Goal: Task Accomplishment & Management: Manage account settings

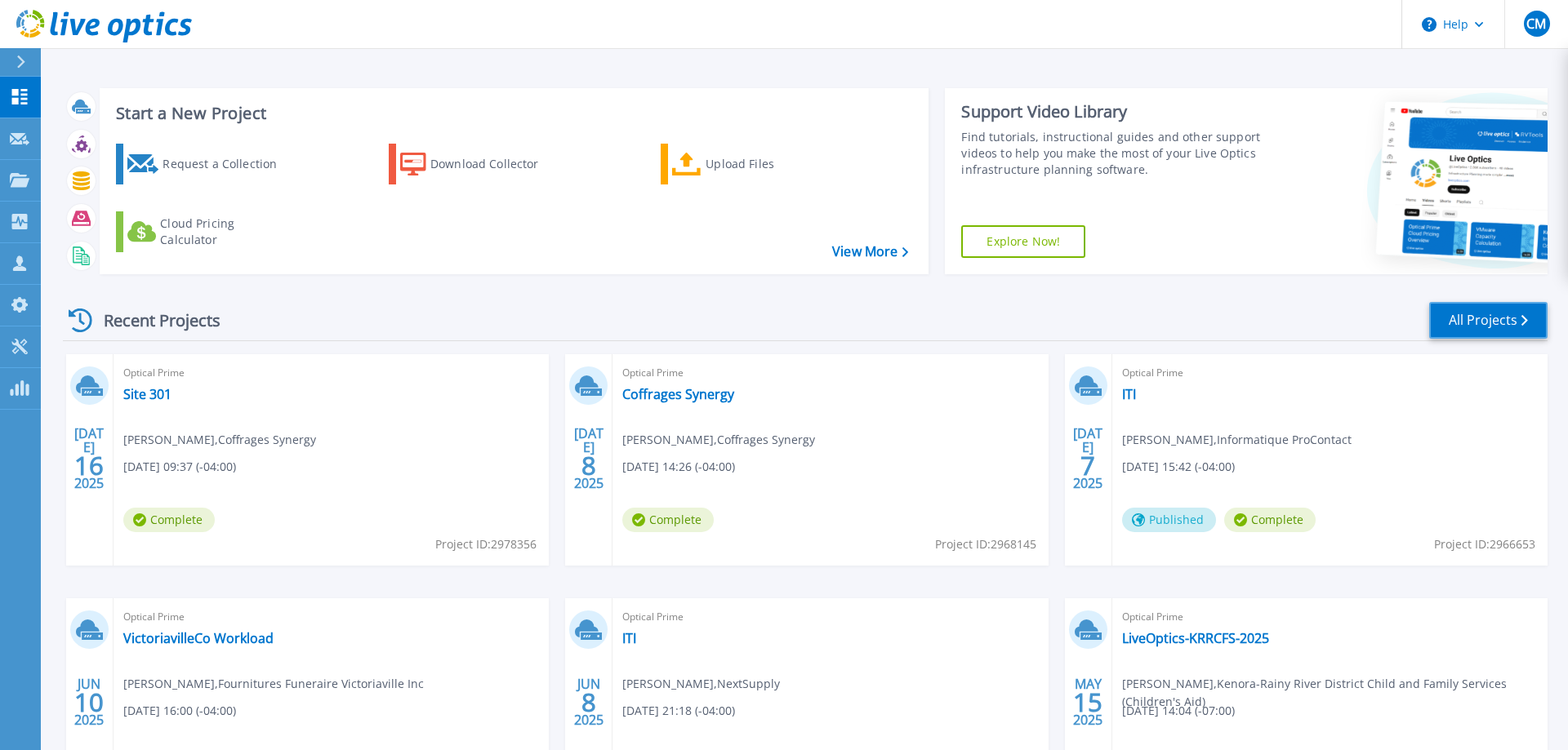
click at [1501, 315] on link "All Projects" at bounding box center [1488, 320] width 118 height 37
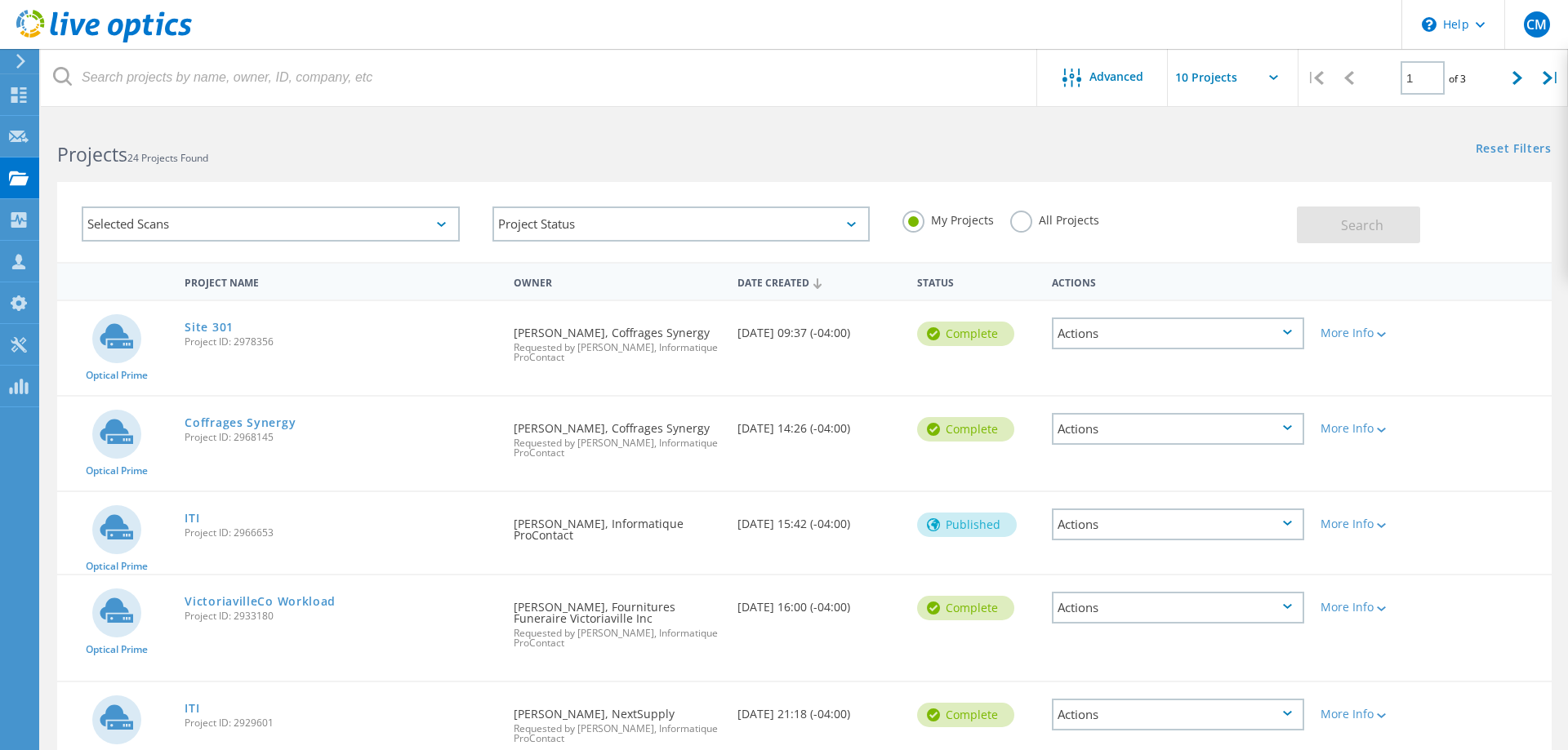
click at [1029, 224] on label "All Projects" at bounding box center [1054, 219] width 89 height 15
click at [0, 0] on input "All Projects" at bounding box center [0, 0] width 0 height 0
click at [1355, 246] on div "Selected Scans Project Status In Progress Complete Published Anonymous Archived…" at bounding box center [804, 221] width 1494 height 80
click at [1357, 237] on button "Search" at bounding box center [1359, 225] width 123 height 37
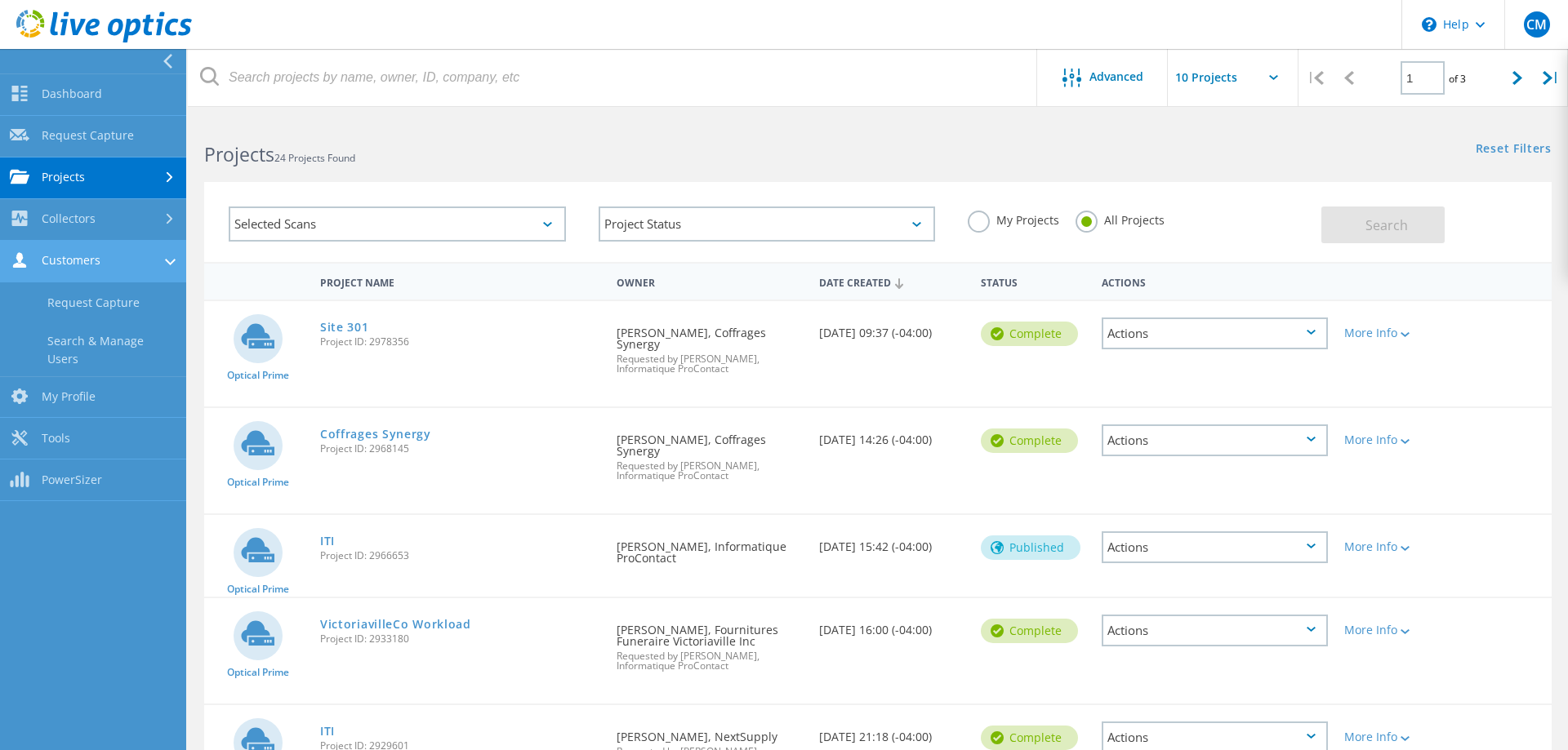
click at [82, 261] on link "Customers" at bounding box center [93, 261] width 186 height 42
click at [93, 263] on link "Customers" at bounding box center [93, 261] width 186 height 42
click at [94, 344] on link "Search & Manage Users" at bounding box center [93, 350] width 186 height 52
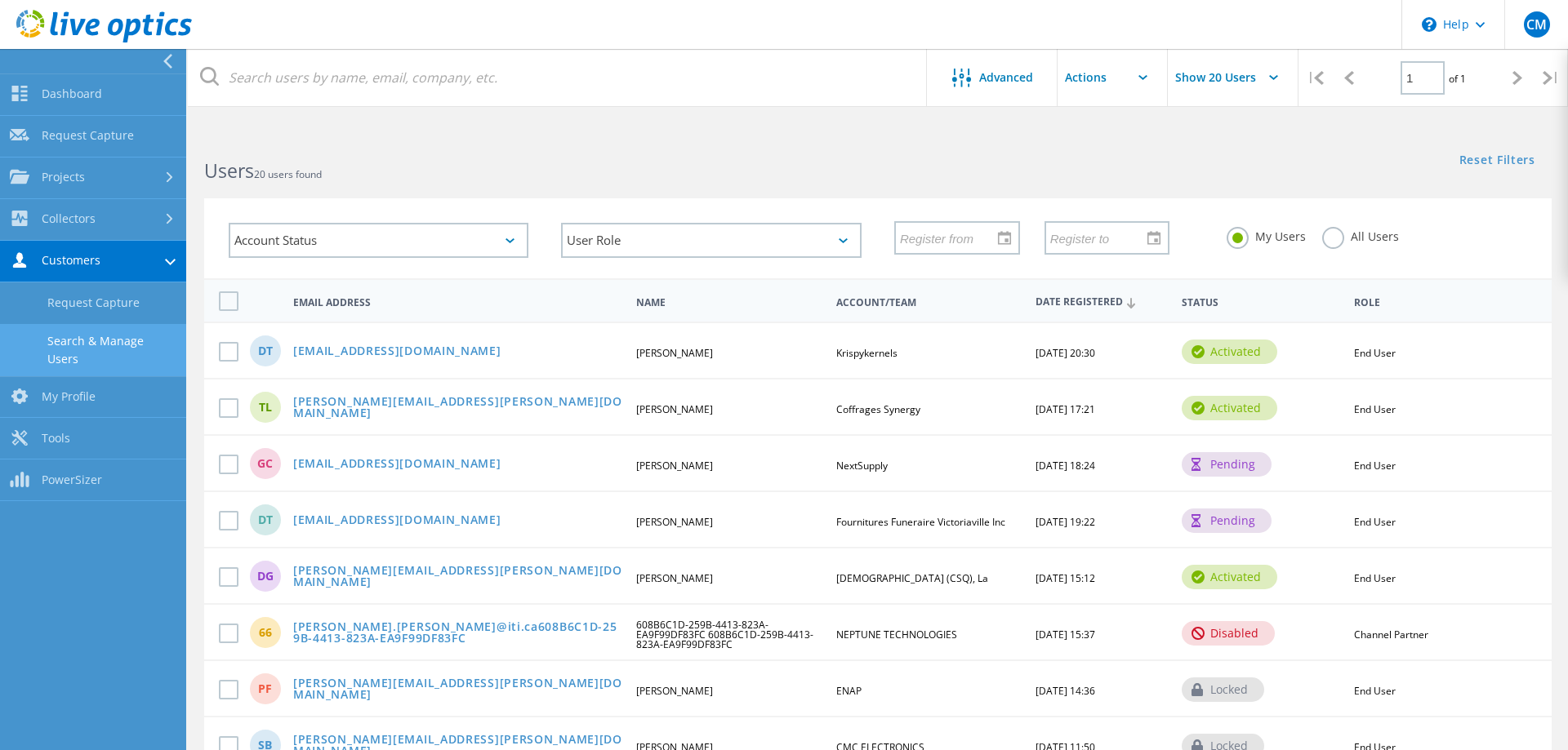
click at [1333, 237] on label "All Users" at bounding box center [1361, 235] width 77 height 15
click at [0, 0] on input "All Users" at bounding box center [0, 0] width 0 height 0
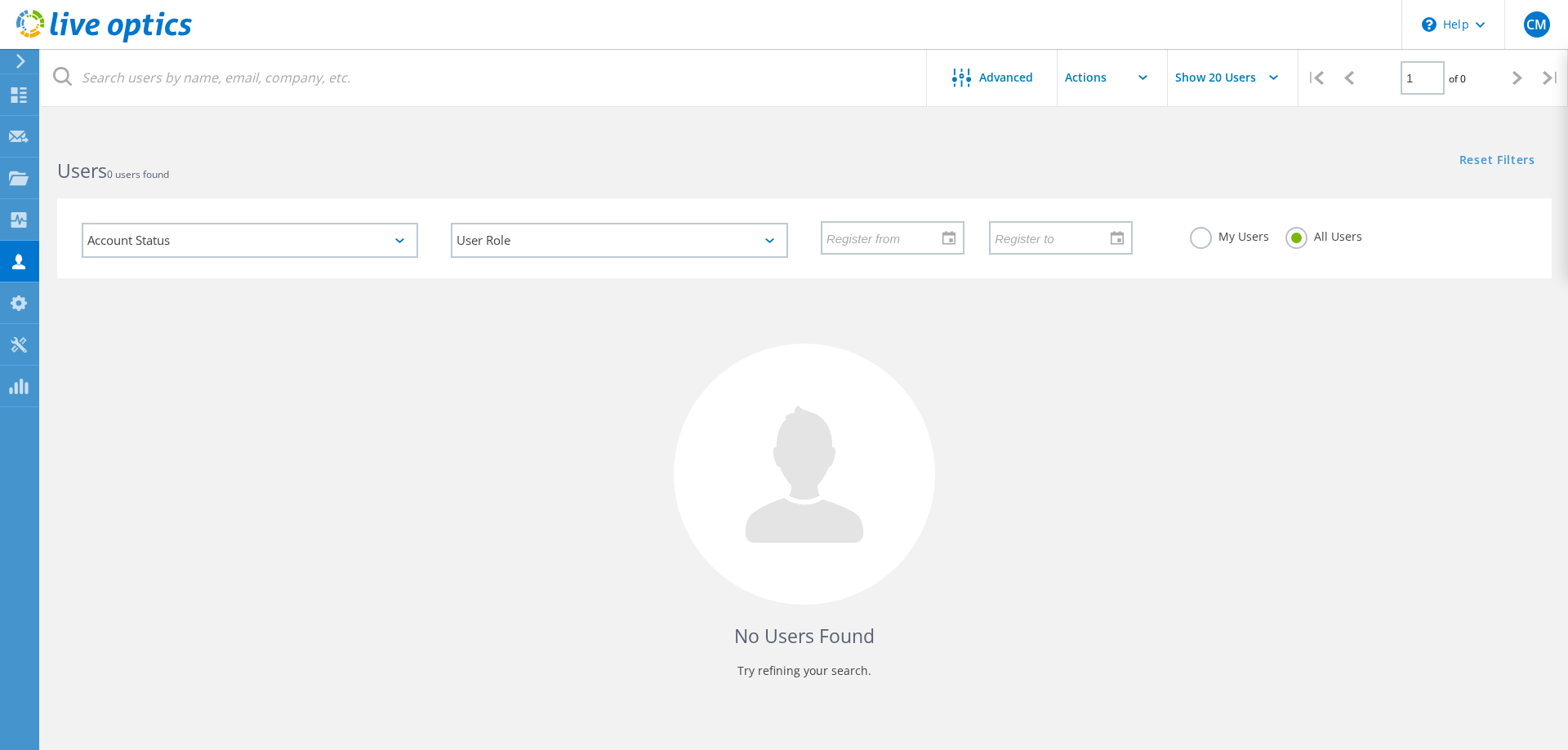
click at [1201, 237] on label "My Users" at bounding box center [1229, 235] width 79 height 15
click at [0, 0] on input "My Users" at bounding box center [0, 0] width 0 height 0
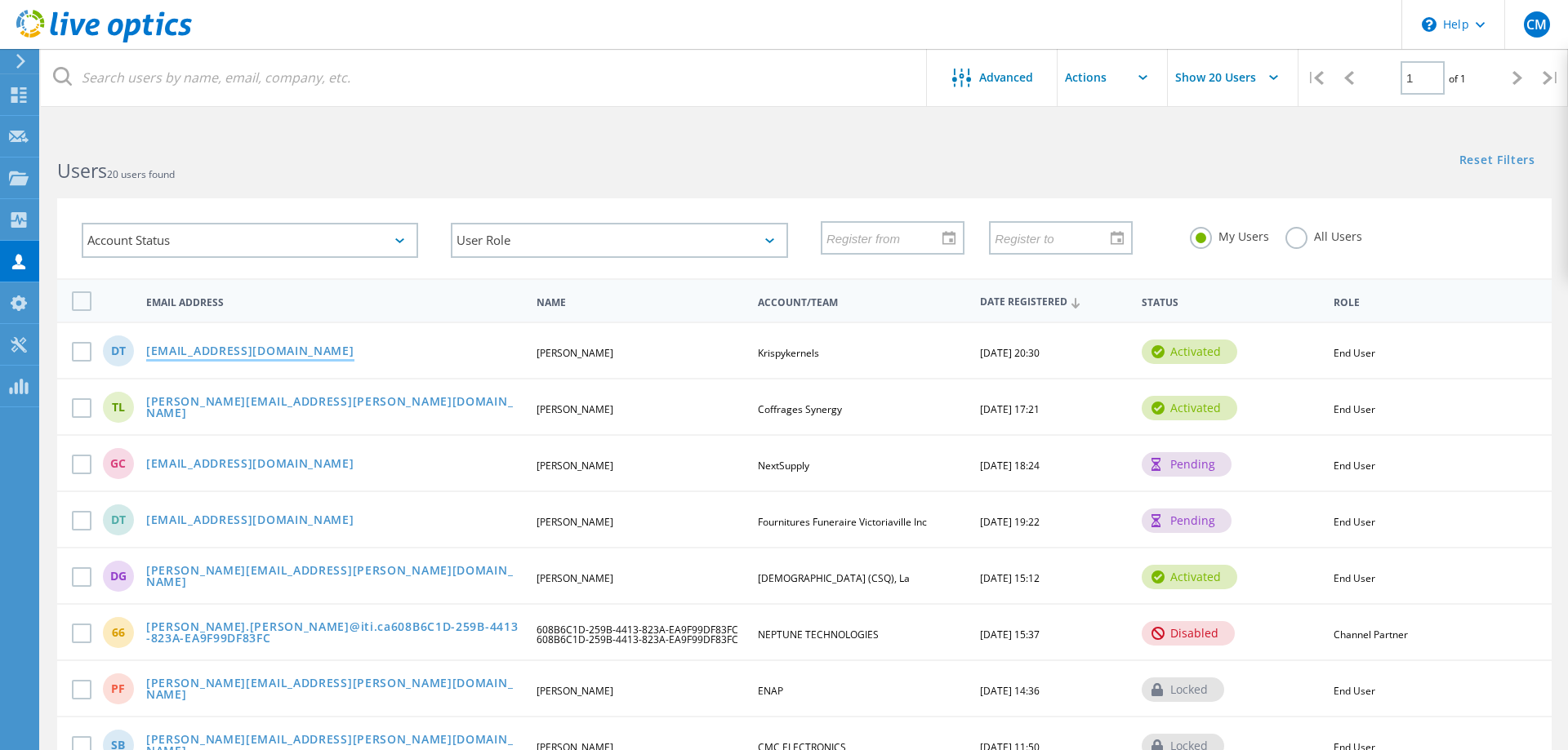
click at [288, 351] on link "dtrudel@krispykernels.com" at bounding box center [250, 352] width 208 height 14
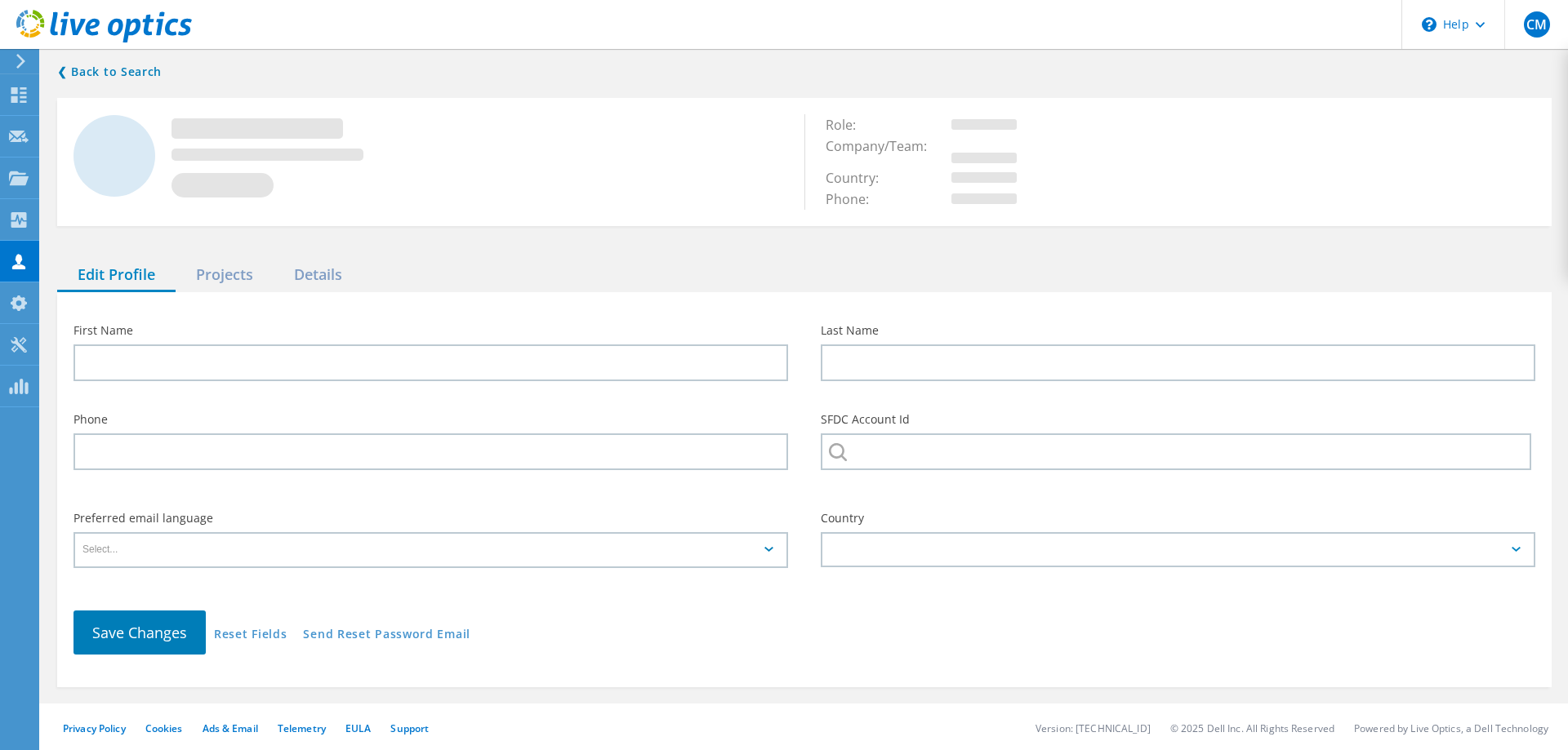
type input "David"
type input "Trudel"
type input "Krispykernels"
type input "English"
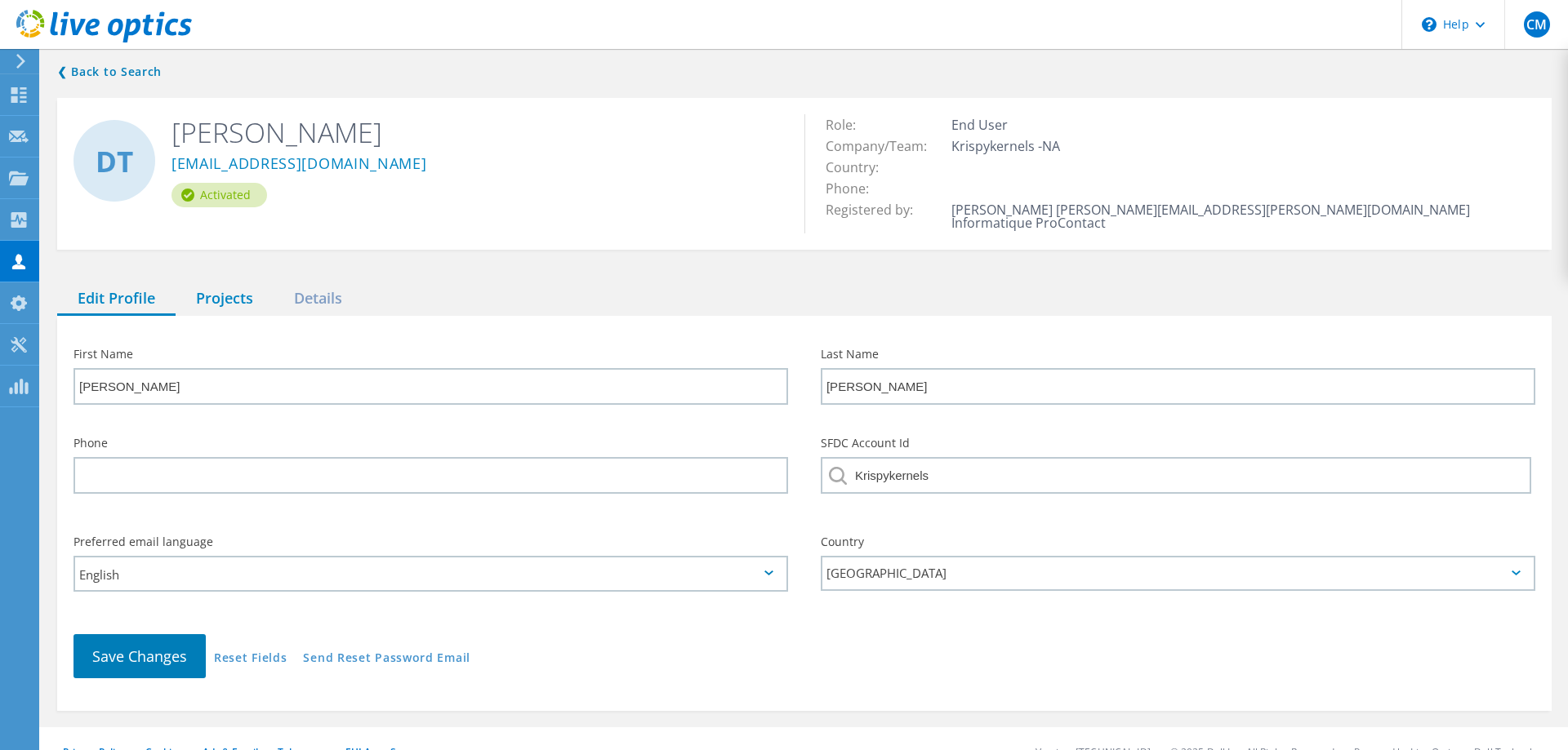
click at [225, 290] on div "Projects" at bounding box center [225, 299] width 98 height 33
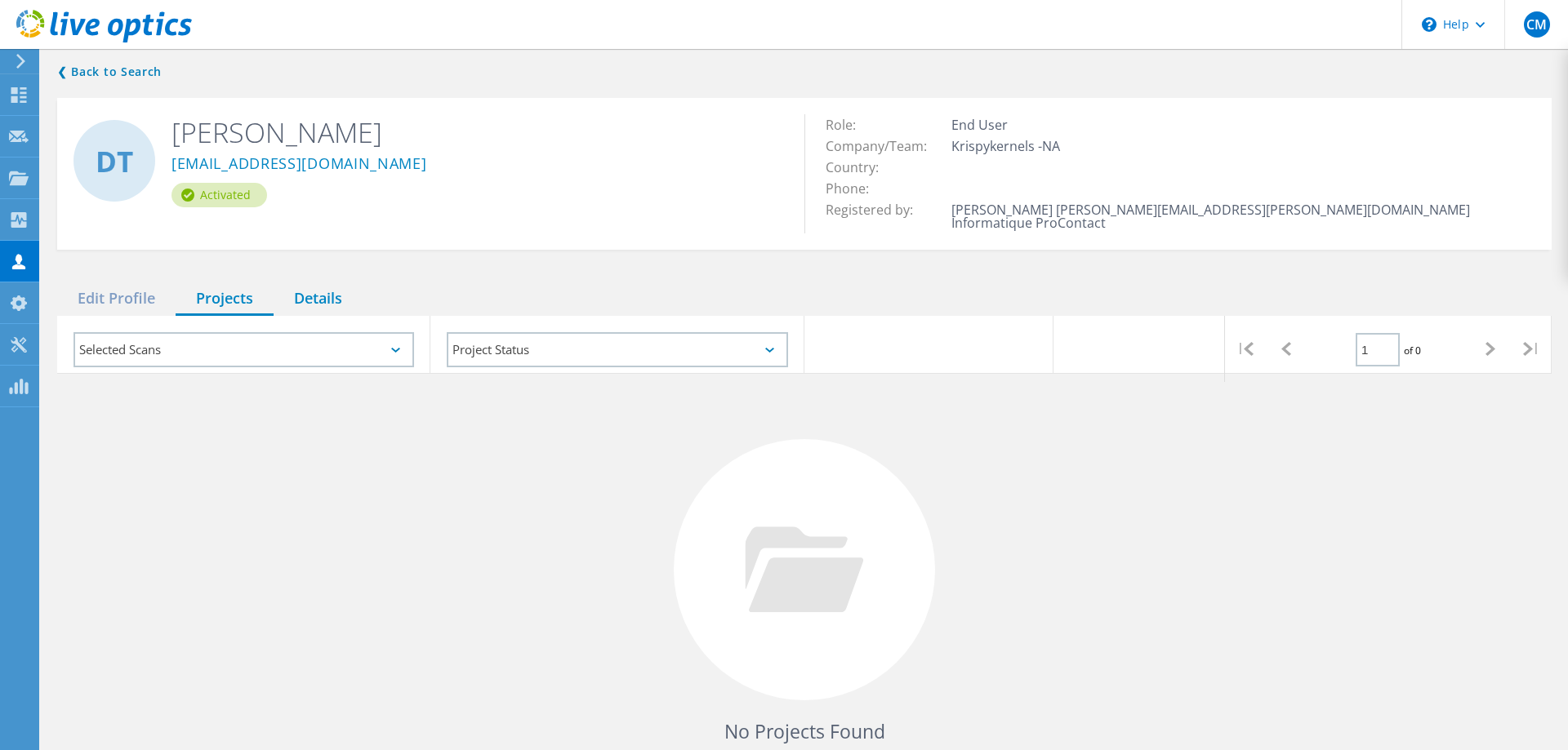
click at [337, 283] on div "Details" at bounding box center [318, 299] width 89 height 33
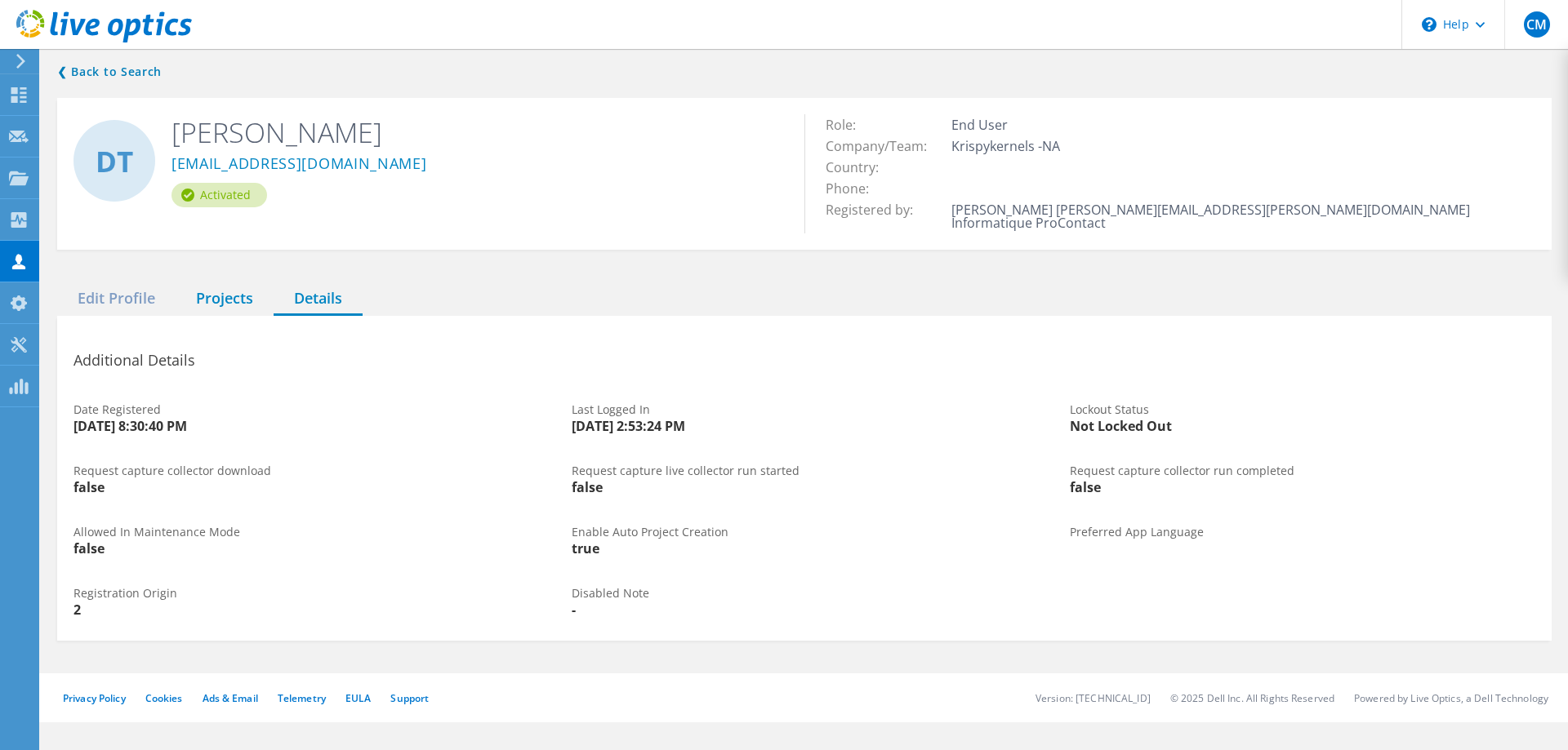
click at [244, 283] on div "Projects" at bounding box center [225, 299] width 98 height 33
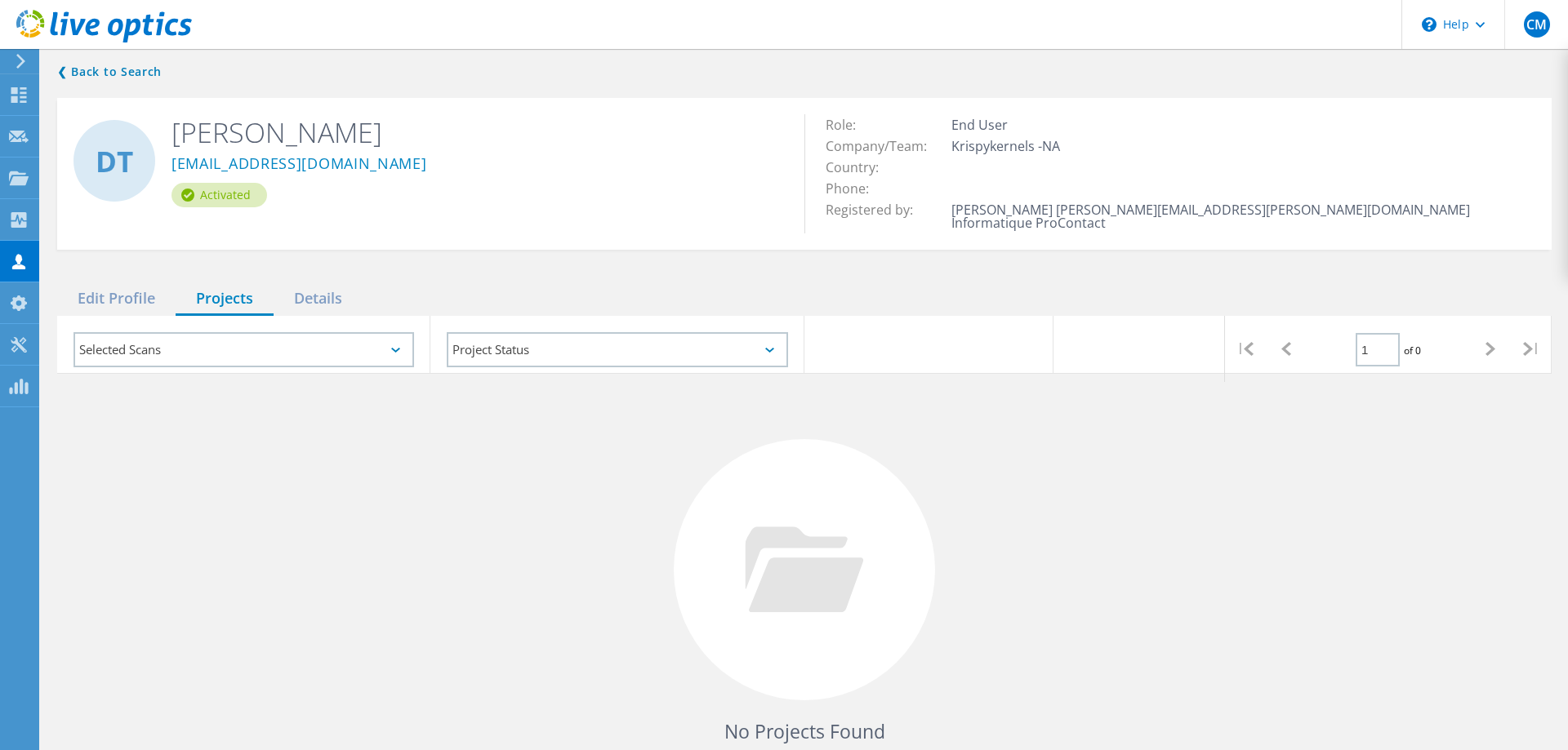
click at [364, 333] on div "Selected Scans" at bounding box center [243, 350] width 340 height 35
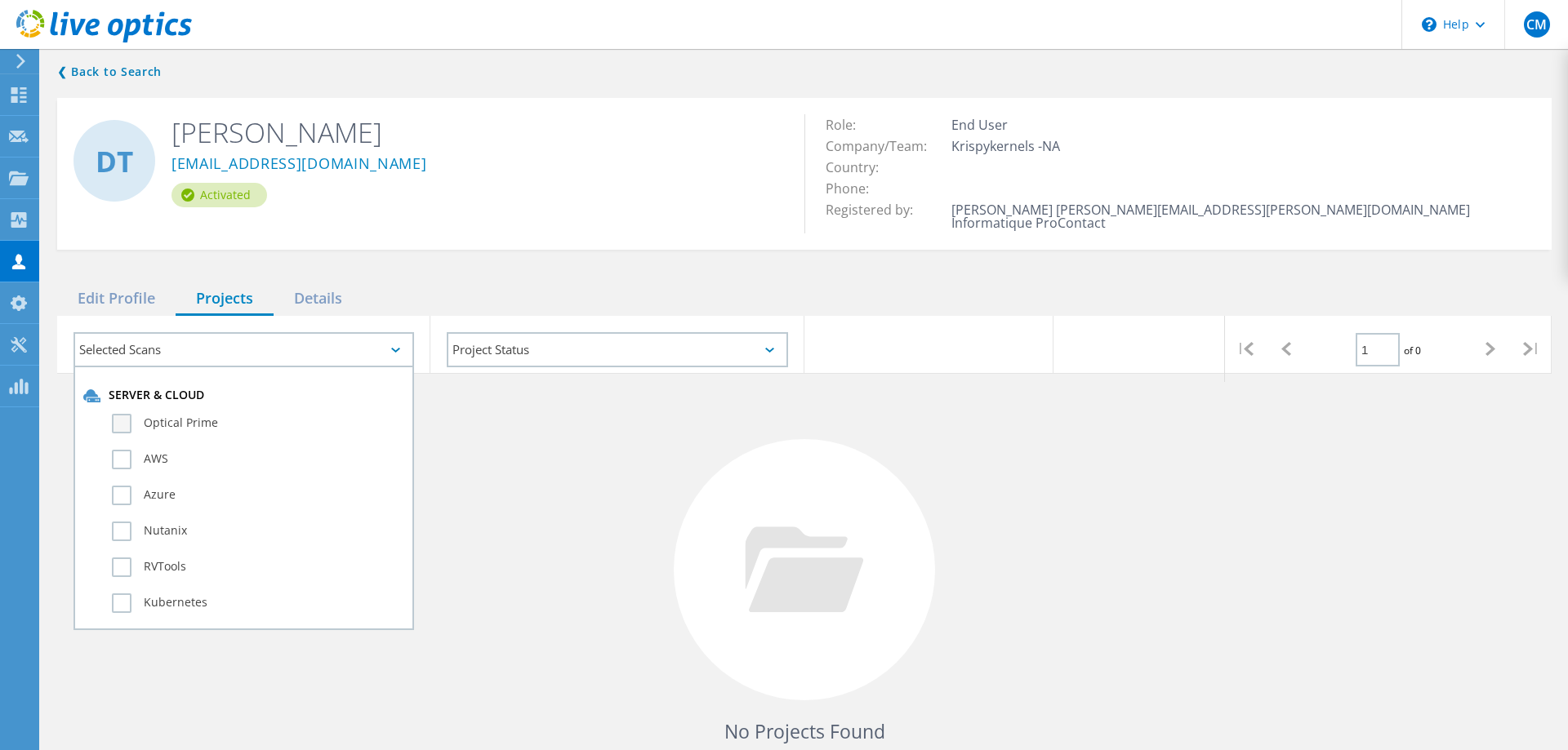
click at [197, 414] on label "Optical Prime" at bounding box center [257, 423] width 292 height 20
click at [0, 0] on input "Optical Prime" at bounding box center [0, 0] width 0 height 0
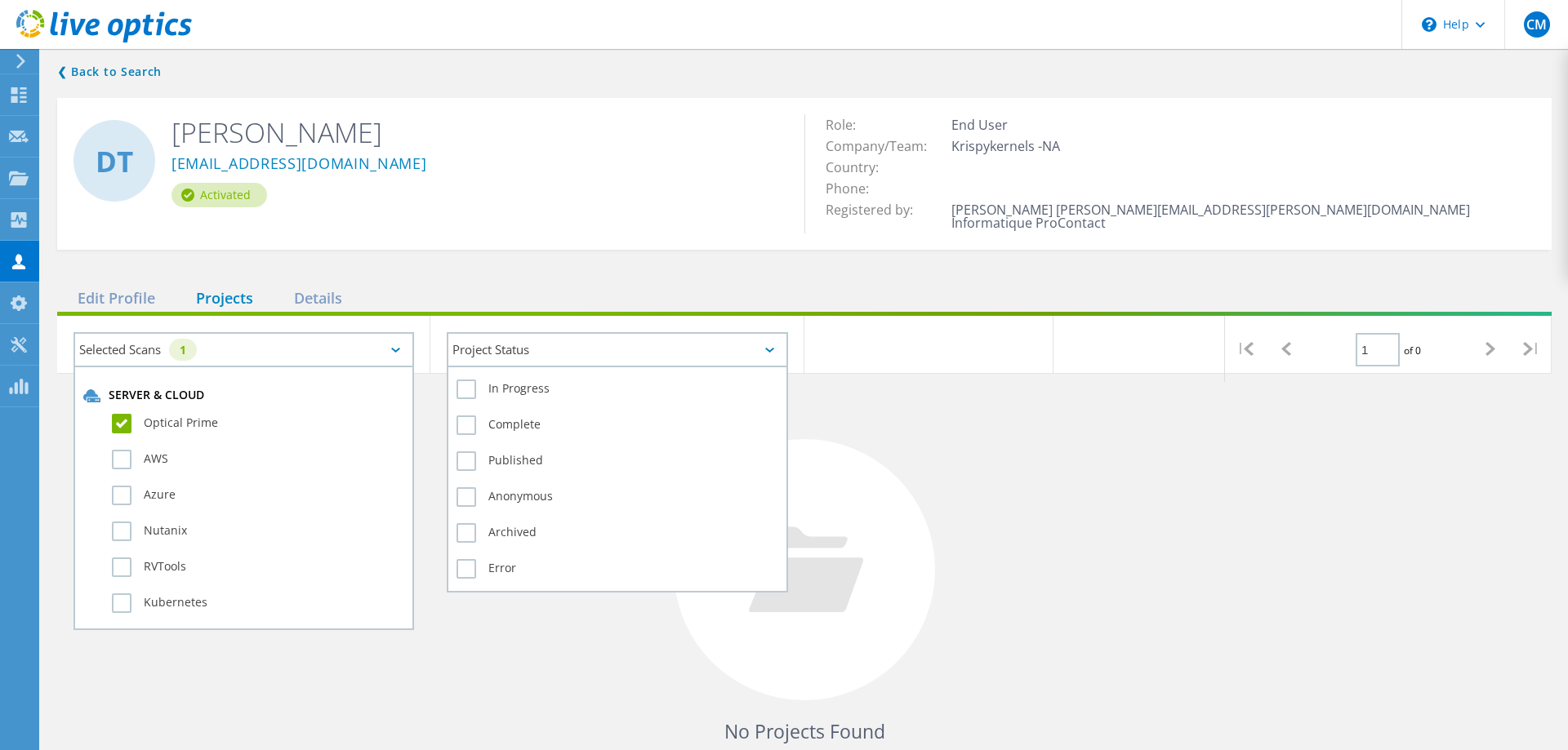
click at [547, 339] on div "Project Status" at bounding box center [616, 350] width 340 height 35
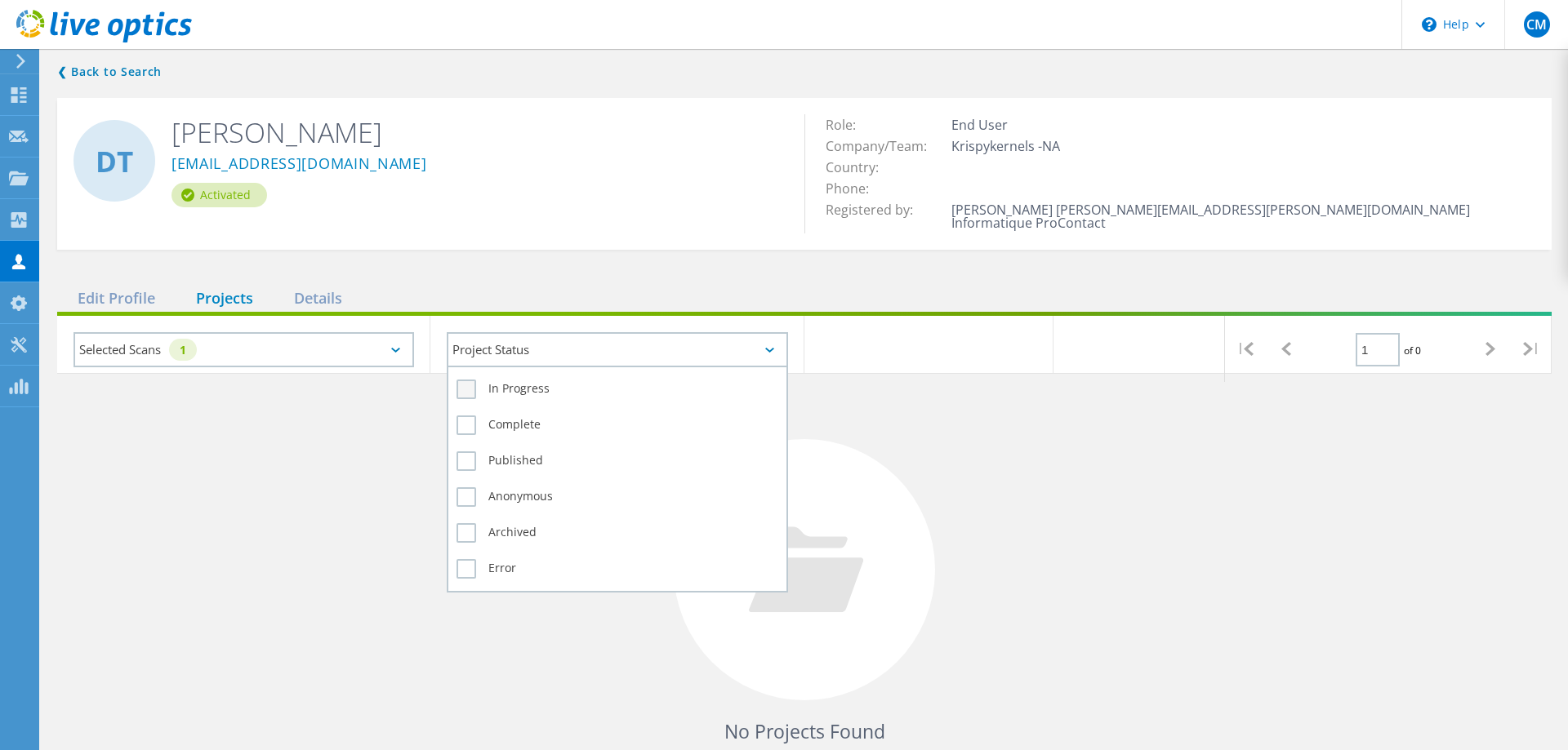
click at [511, 380] on label "In Progress" at bounding box center [616, 389] width 321 height 20
click at [0, 0] on input "In Progress" at bounding box center [0, 0] width 0 height 0
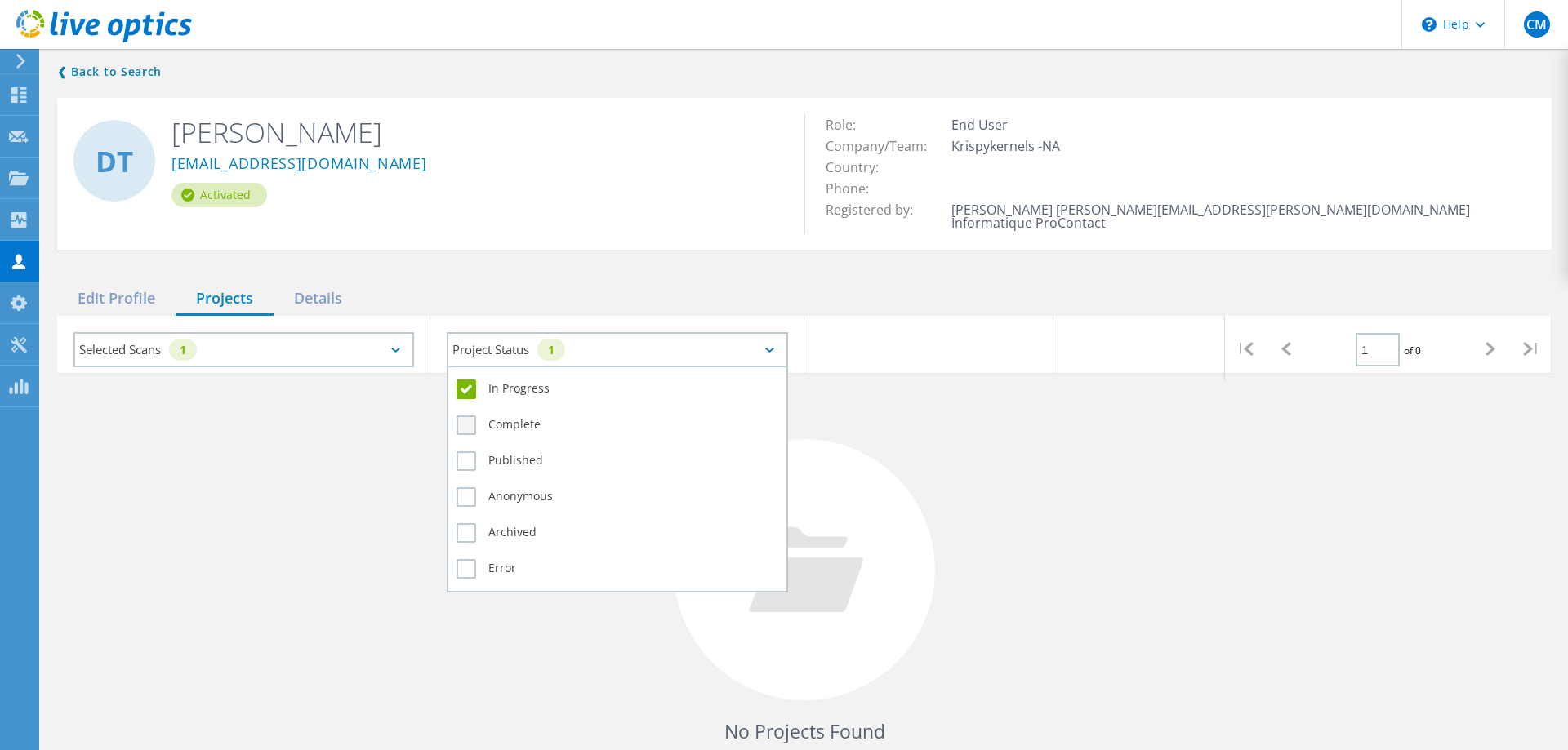
click at [508, 416] on label "Complete" at bounding box center [616, 425] width 321 height 20
click at [0, 0] on input "Complete" at bounding box center [0, 0] width 0 height 0
click at [490, 488] on label "Anonymous" at bounding box center [616, 497] width 321 height 20
click at [0, 0] on input "Anonymous" at bounding box center [0, 0] width 0 height 0
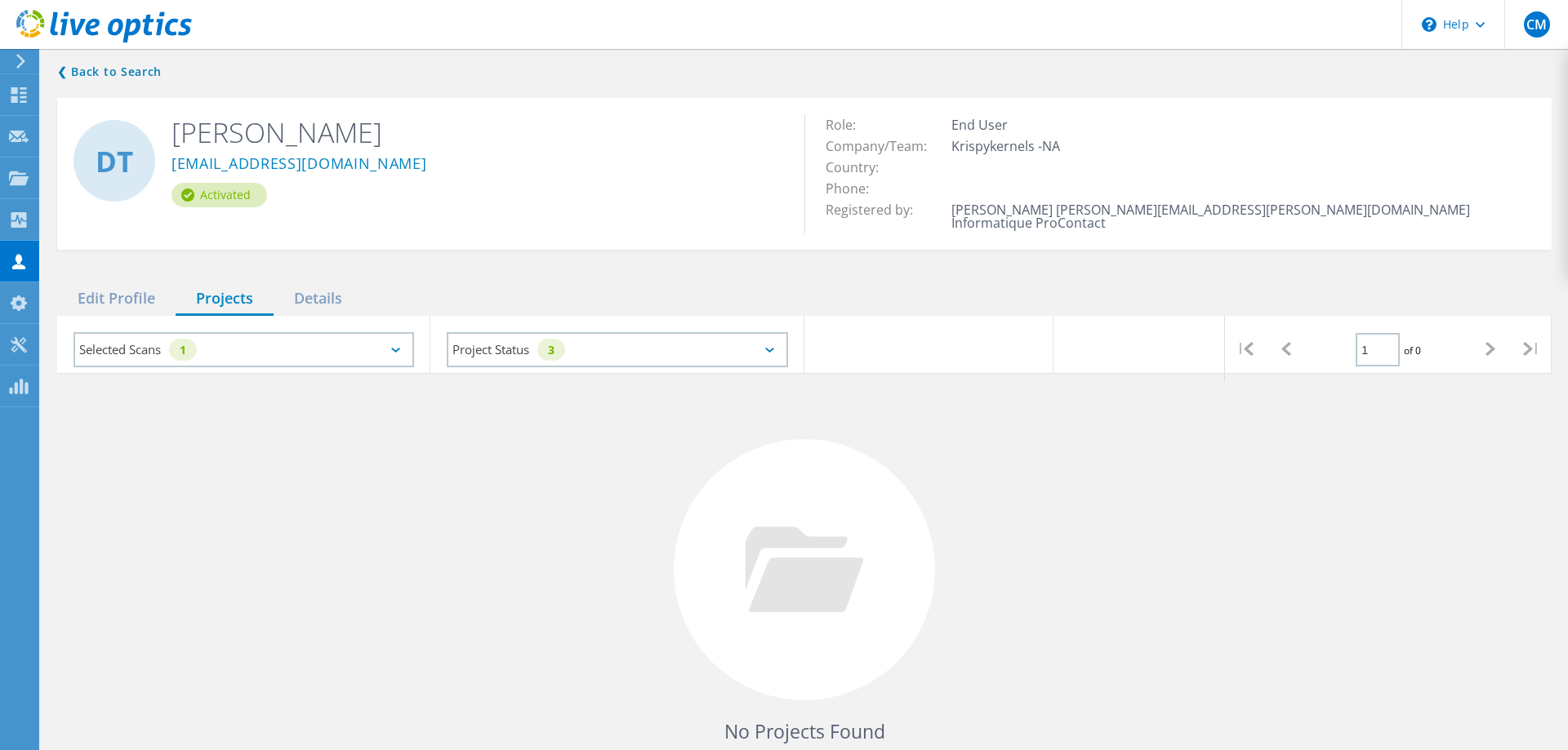
click at [834, 292] on div "Edit Profile Projects Details" at bounding box center [804, 299] width 1494 height 33
click at [131, 289] on div "Edit Profile" at bounding box center [117, 299] width 118 height 33
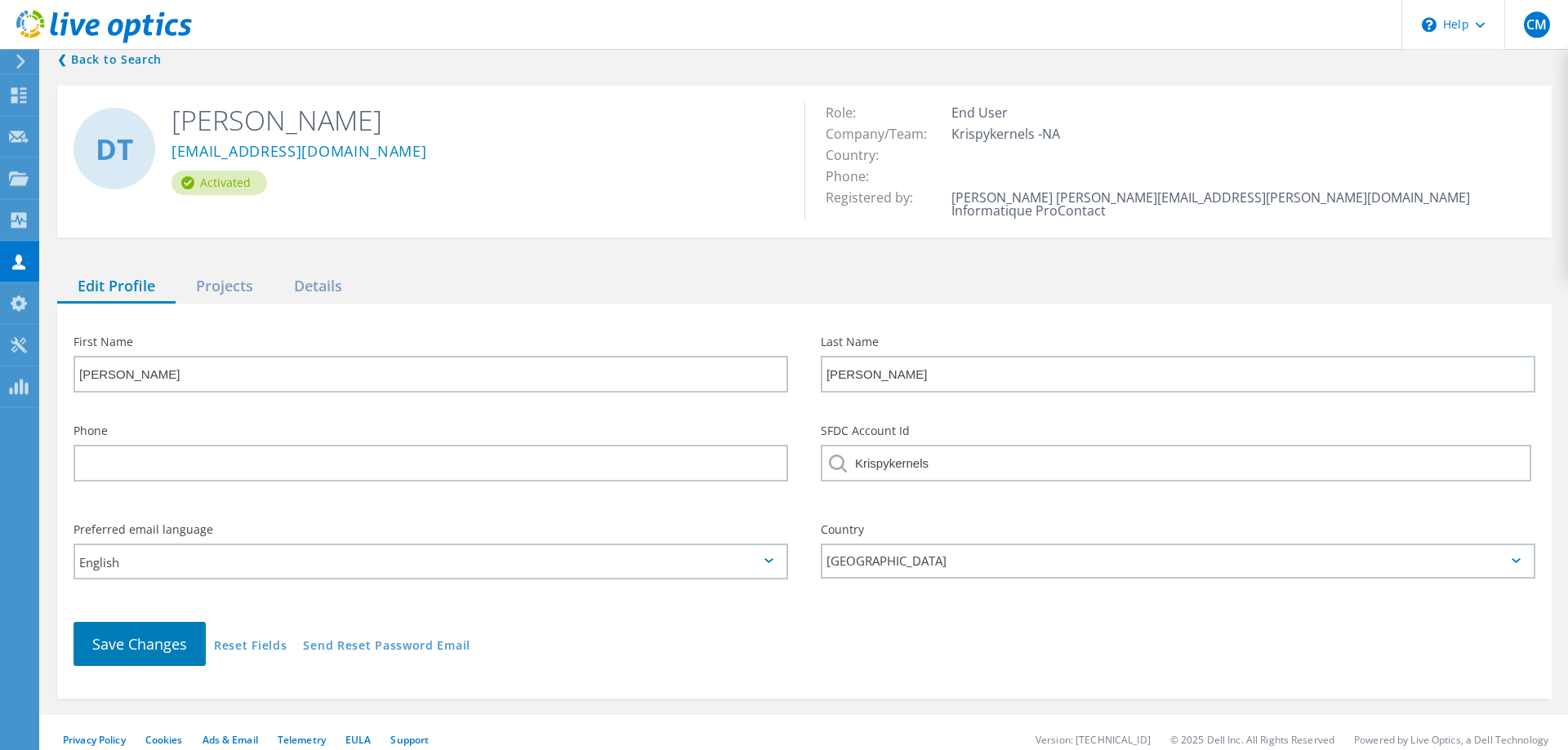
scroll to position [15, 0]
click at [255, 638] on link "Reset Fields" at bounding box center [250, 645] width 73 height 14
